Goal: Task Accomplishment & Management: Manage account settings

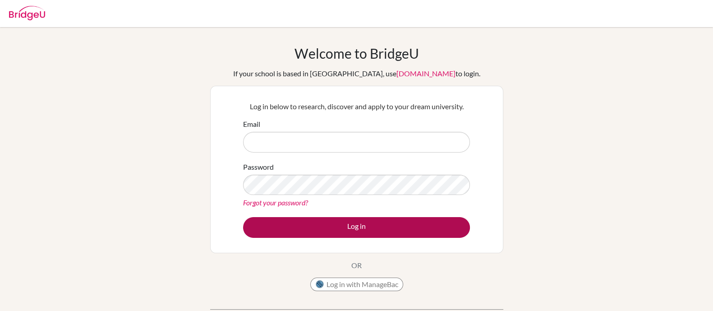
type input "[PERSON_NAME][EMAIL_ADDRESS][PERSON_NAME][DOMAIN_NAME]"
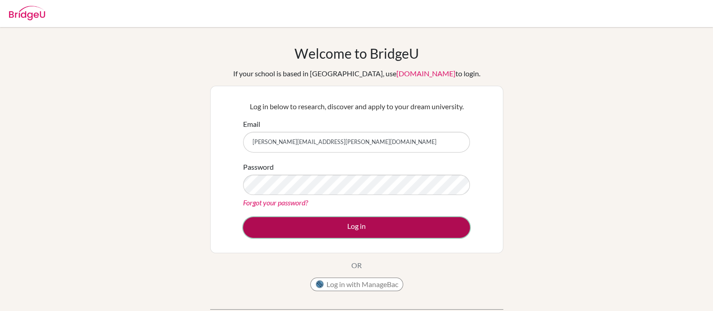
click at [357, 229] on button "Log in" at bounding box center [356, 227] width 227 height 21
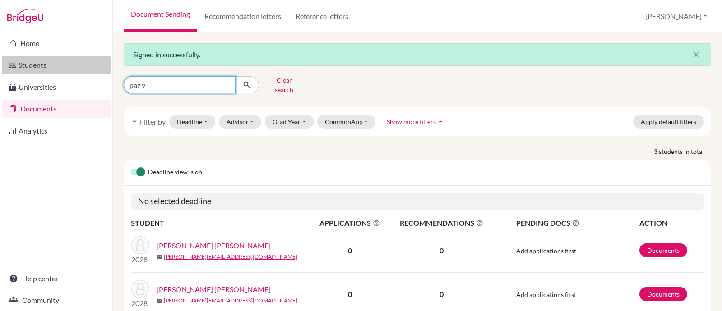
drag, startPoint x: 164, startPoint y: 83, endPoint x: 83, endPoint y: 73, distance: 81.3
click at [85, 73] on div "Home Students Universities Documents Analytics Help center Community Document S…" at bounding box center [361, 155] width 722 height 311
type input "robalino"
click button "submit" at bounding box center [247, 84] width 24 height 17
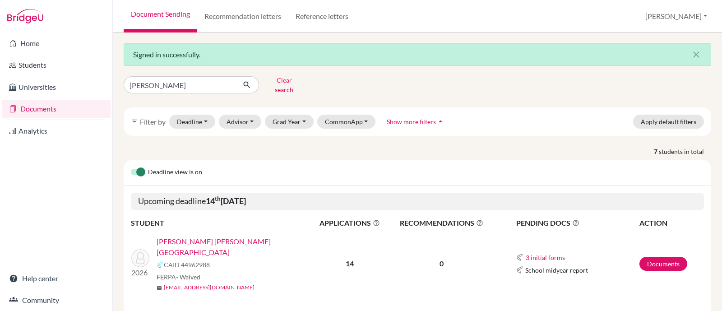
click at [192, 236] on link "[PERSON_NAME] [PERSON_NAME][GEOGRAPHIC_DATA]" at bounding box center [237, 247] width 161 height 22
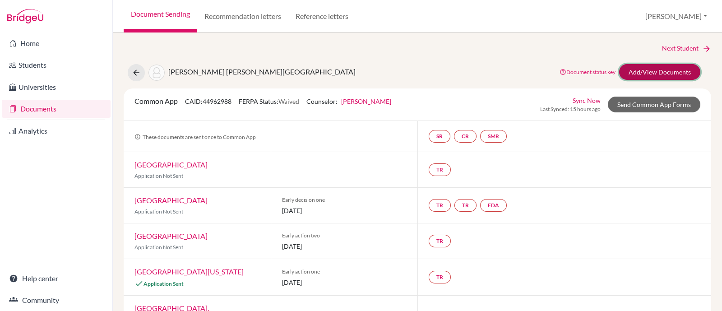
click at [655, 74] on link "Add/View Documents" at bounding box center [659, 72] width 81 height 16
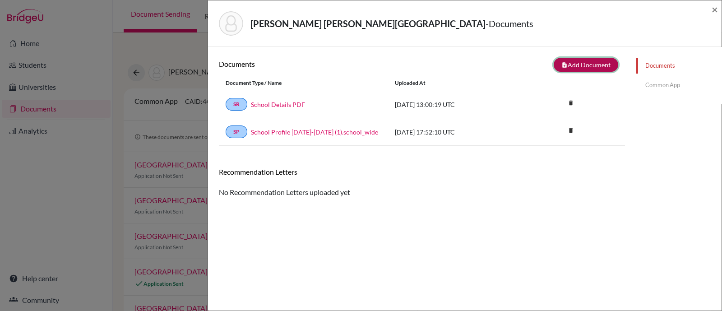
click at [584, 66] on button "note_add Add Document" at bounding box center [586, 65] width 65 height 14
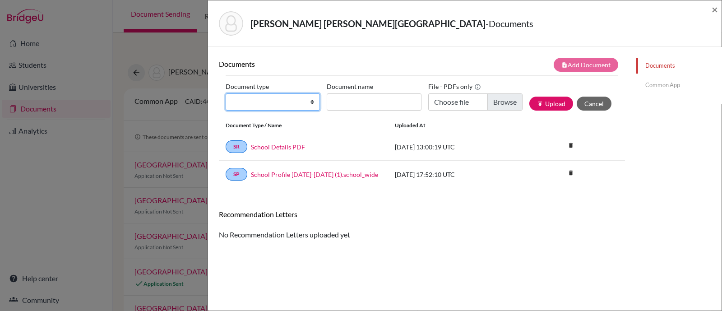
click at [274, 107] on select "Change explanation for Common App reports Counselor recommendation Internationa…" at bounding box center [273, 101] width 94 height 17
select select "2"
click at [226, 93] on select "Change explanation for Common App reports Counselor recommendation Internationa…" at bounding box center [273, 101] width 94 height 17
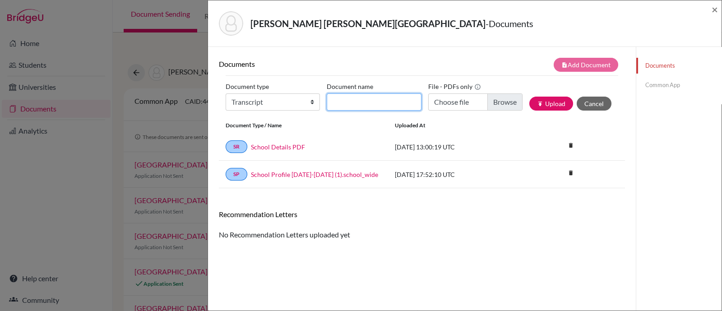
click at [368, 106] on input "Document name" at bounding box center [374, 101] width 94 height 17
type input "Initial Transcript"
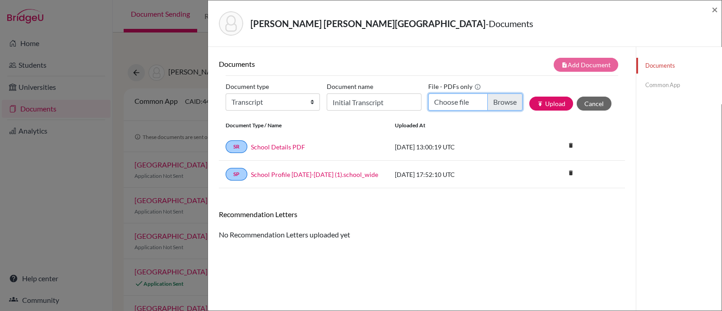
click at [492, 106] on input "Choose file" at bounding box center [475, 101] width 94 height 17
type input "C:\fakepath\Robalino Peña, Santiago INITIAL Transcript.pdf"
click at [541, 102] on button "publish Upload" at bounding box center [551, 104] width 44 height 14
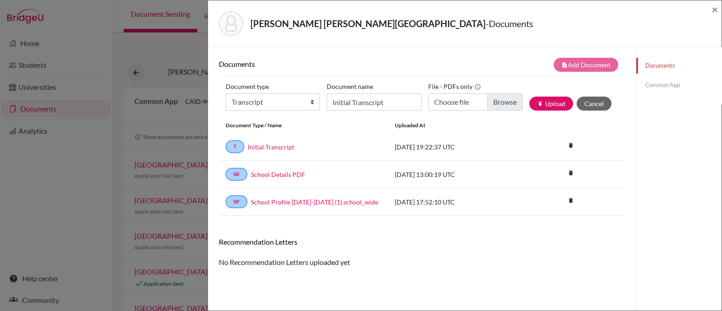
click at [649, 82] on link "Common App" at bounding box center [678, 85] width 85 height 16
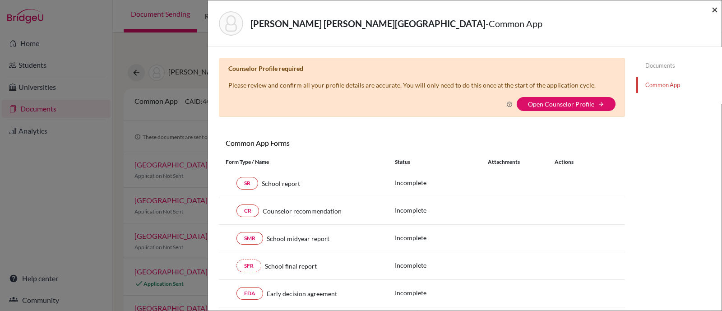
click at [715, 9] on span "×" at bounding box center [715, 9] width 6 height 13
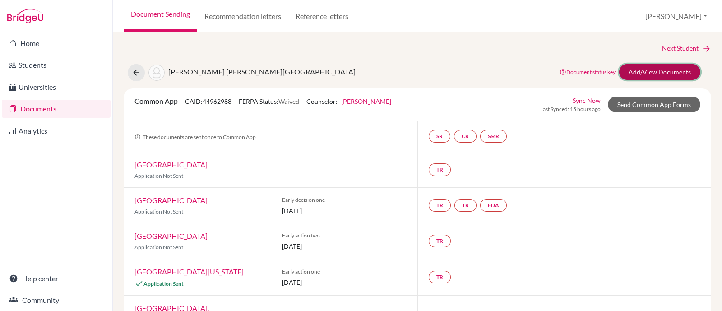
click at [666, 72] on link "Add/View Documents" at bounding box center [659, 72] width 81 height 16
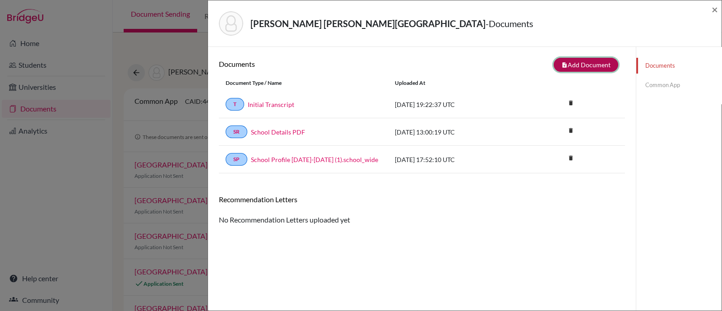
click at [585, 66] on button "note_add Add Document" at bounding box center [586, 65] width 65 height 14
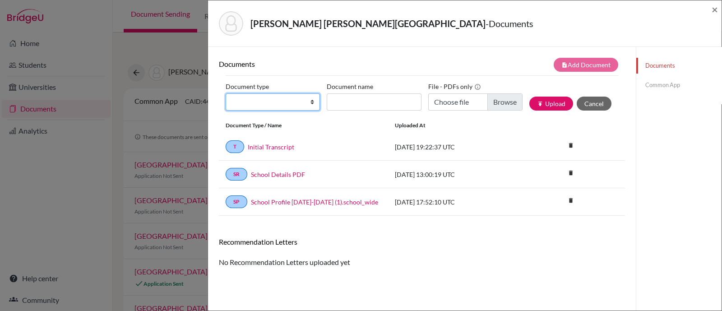
click at [278, 102] on select "Change explanation for Common App reports Counselor recommendation Internationa…" at bounding box center [273, 101] width 94 height 17
select select "5"
click at [226, 93] on select "Change explanation for Common App reports Counselor recommendation Internationa…" at bounding box center [273, 101] width 94 height 17
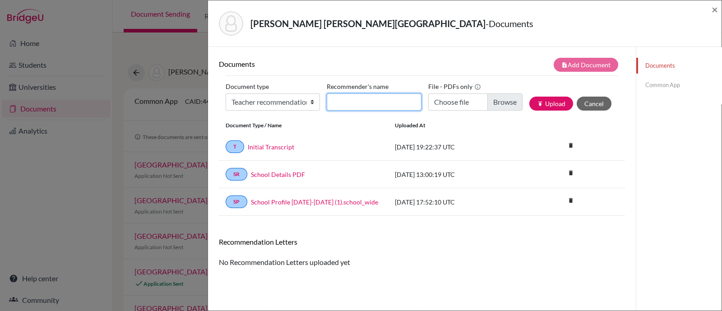
click at [361, 98] on input "Recommender's name" at bounding box center [374, 101] width 94 height 17
type input "Ashley Hillier"
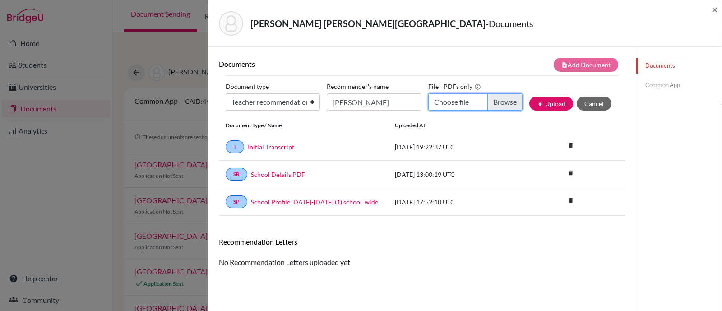
click at [505, 98] on input "Choose file" at bounding box center [475, 101] width 94 height 17
type input "C:\fakepath\Santiago Robalino LOR Ashley Hillier.pdf"
click at [550, 106] on button "publish Upload" at bounding box center [551, 104] width 44 height 14
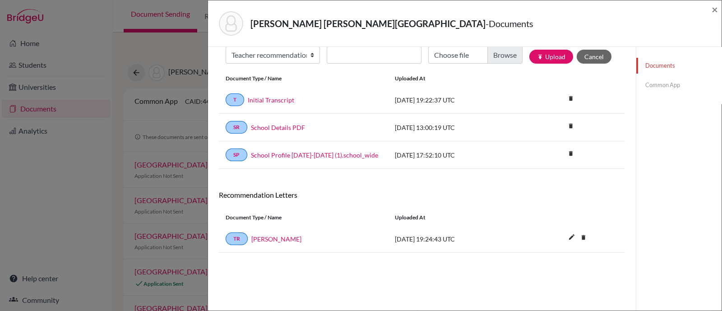
scroll to position [46, 0]
click at [61, 197] on div "Robalino Pena, Santiago - Documents × Documents note_add Add Document Document …" at bounding box center [361, 155] width 722 height 311
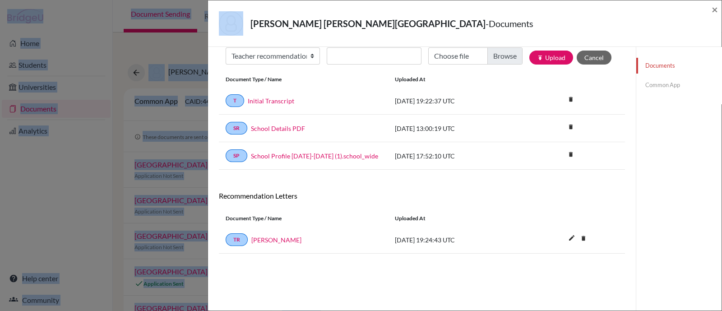
drag, startPoint x: 61, startPoint y: 197, endPoint x: 0, endPoint y: -69, distance: 272.3
click at [0, 0] on html "Home Students Universities Documents Analytics Help center Community Document S…" at bounding box center [361, 155] width 722 height 311
